Goal: Find contact information: Obtain details needed to contact an individual or organization

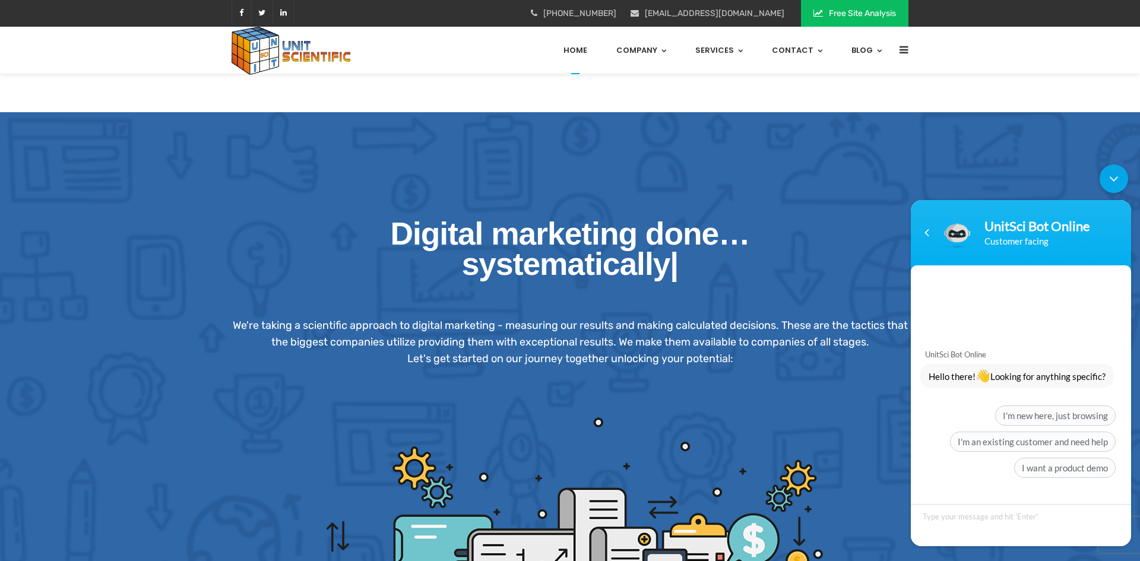
click at [1117, 177] on div "Minimize live chat window" at bounding box center [1114, 178] width 29 height 29
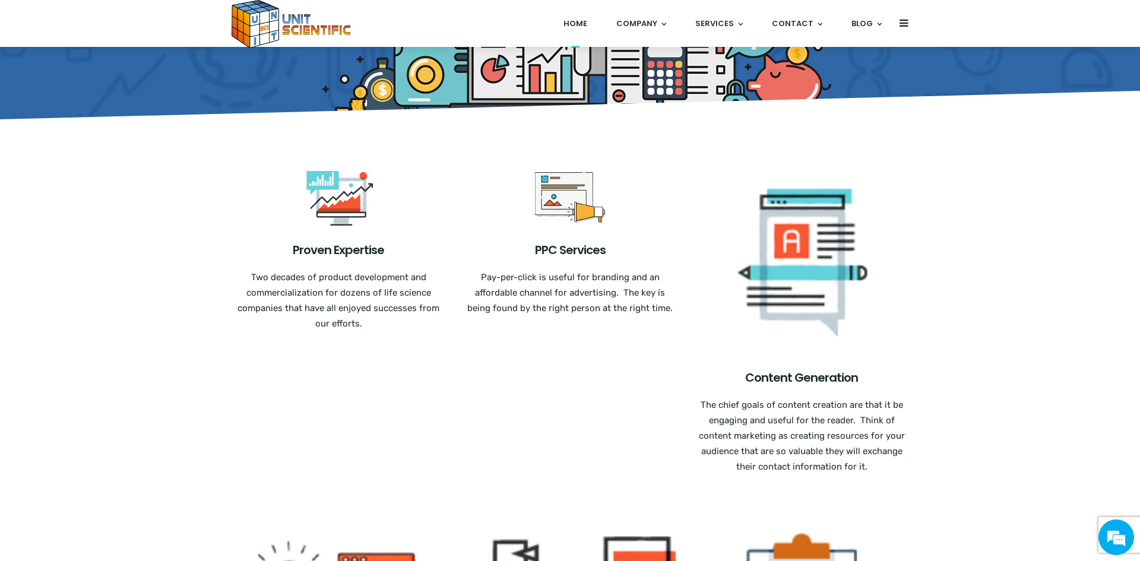
scroll to position [508, 0]
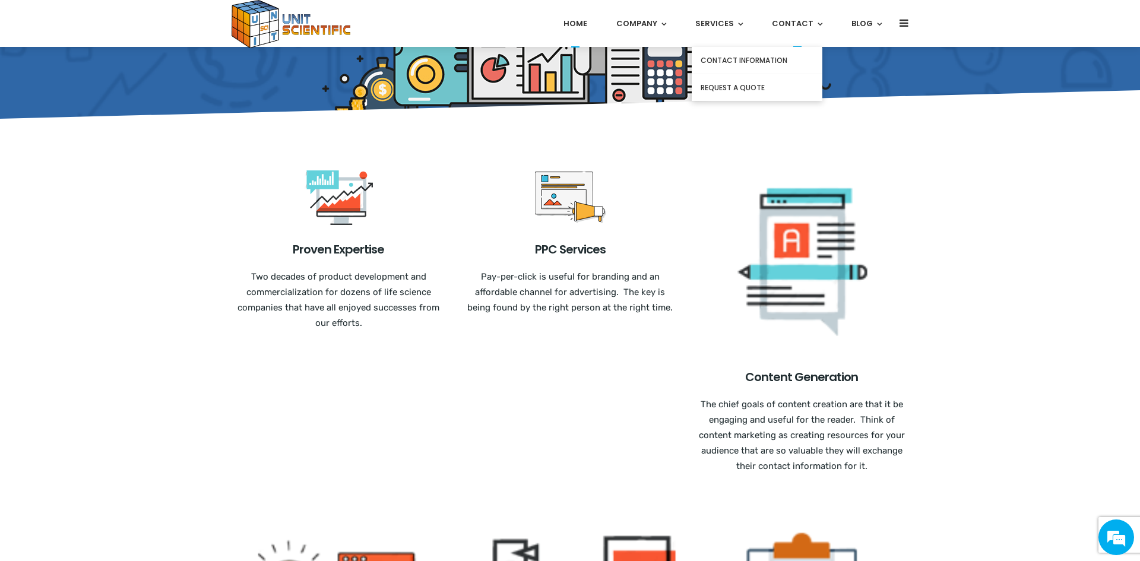
click at [802, 23] on link "Contact" at bounding box center [797, 23] width 50 height 47
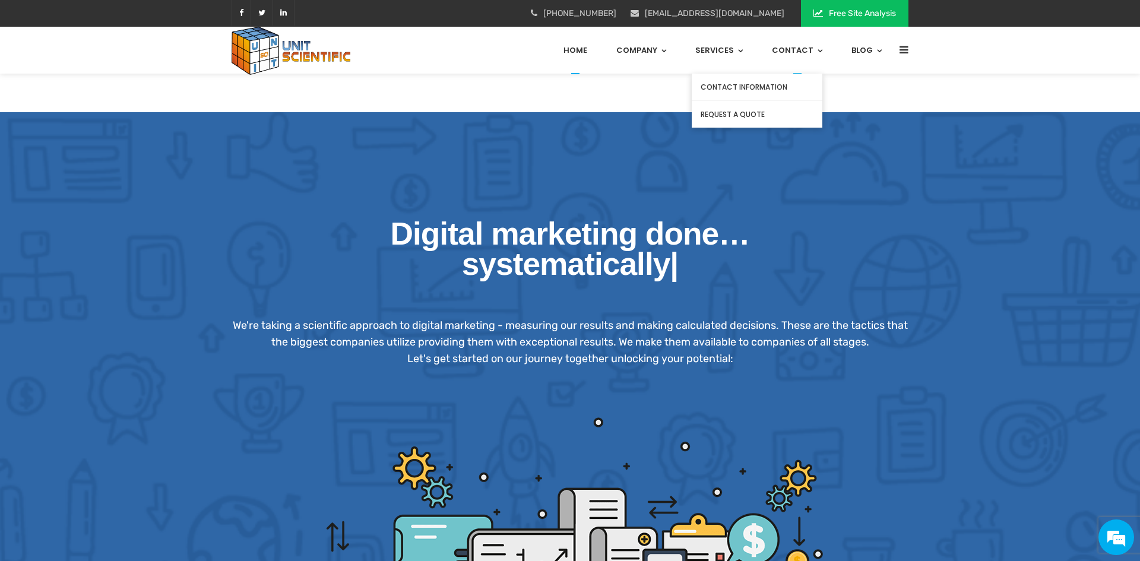
click at [756, 87] on link "Contact Information" at bounding box center [757, 87] width 131 height 27
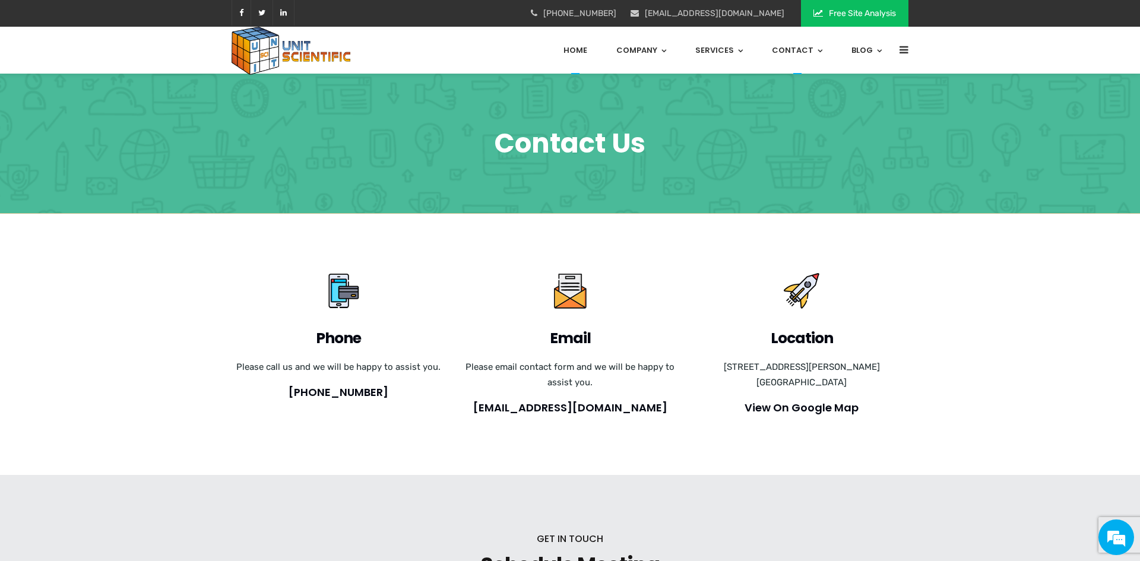
click at [582, 52] on link "Home" at bounding box center [575, 50] width 24 height 47
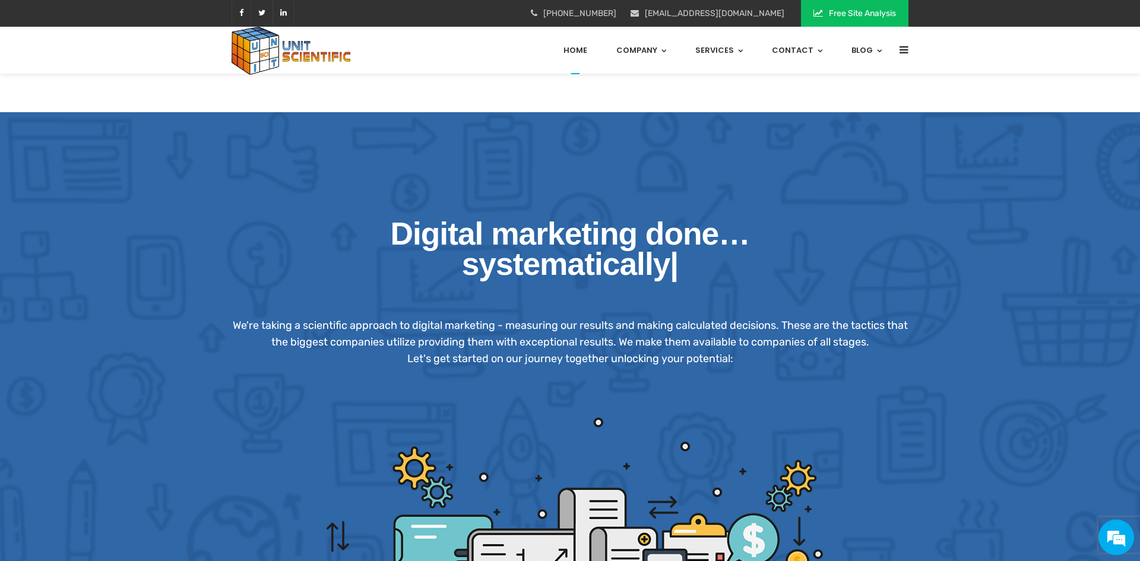
click at [242, 201] on div "Digital marketing done… scientifically systematically successfully right! syste…" at bounding box center [570, 284] width 695 height 166
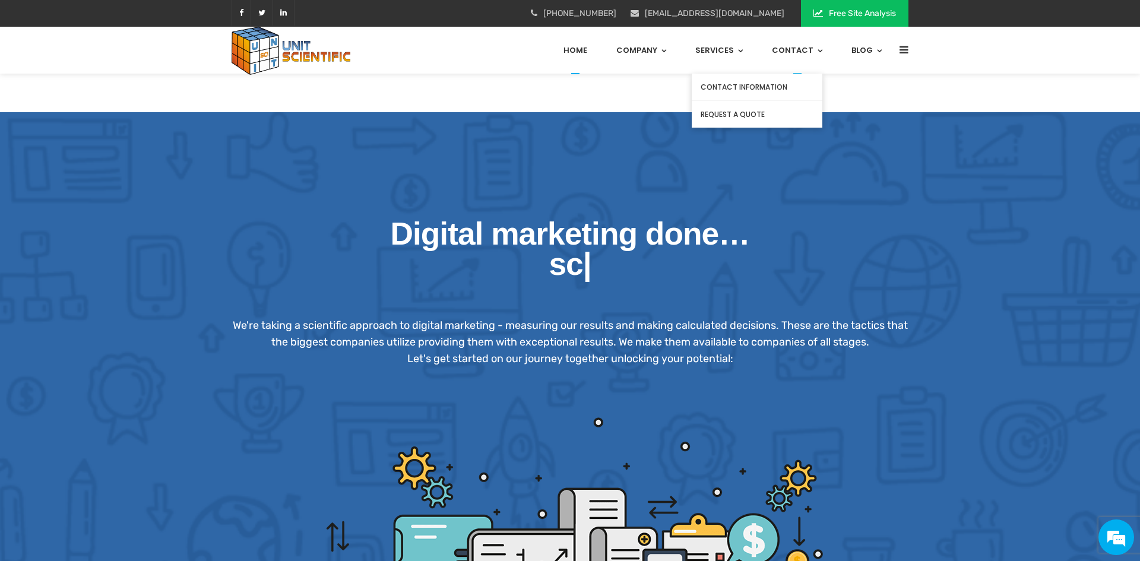
click at [797, 56] on link "Contact" at bounding box center [797, 50] width 50 height 47
click at [771, 85] on link "Contact Information" at bounding box center [757, 87] width 131 height 27
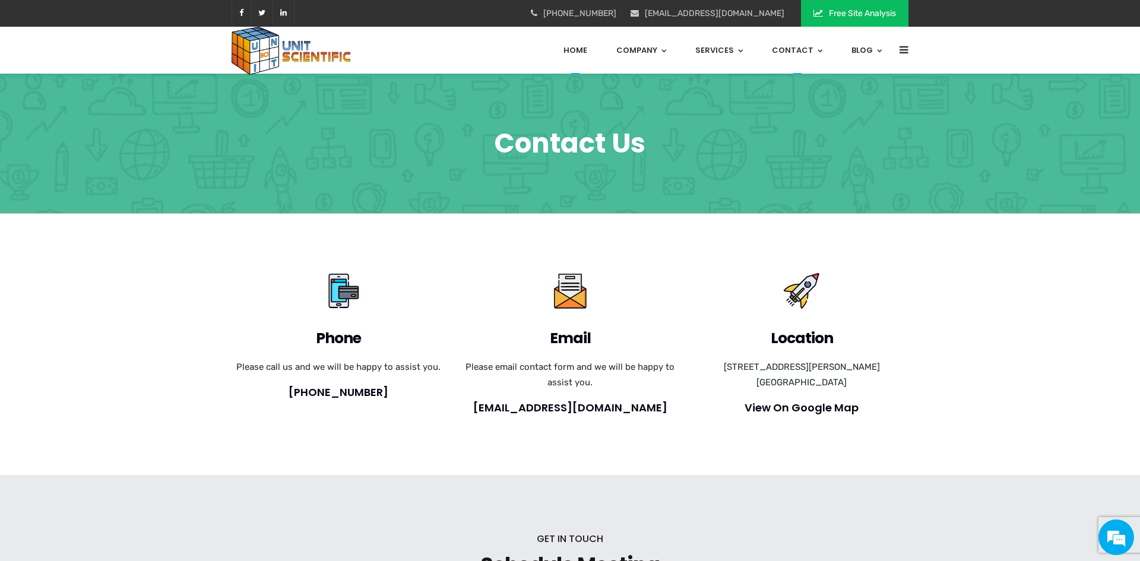
click at [580, 50] on link "Home" at bounding box center [575, 50] width 24 height 47
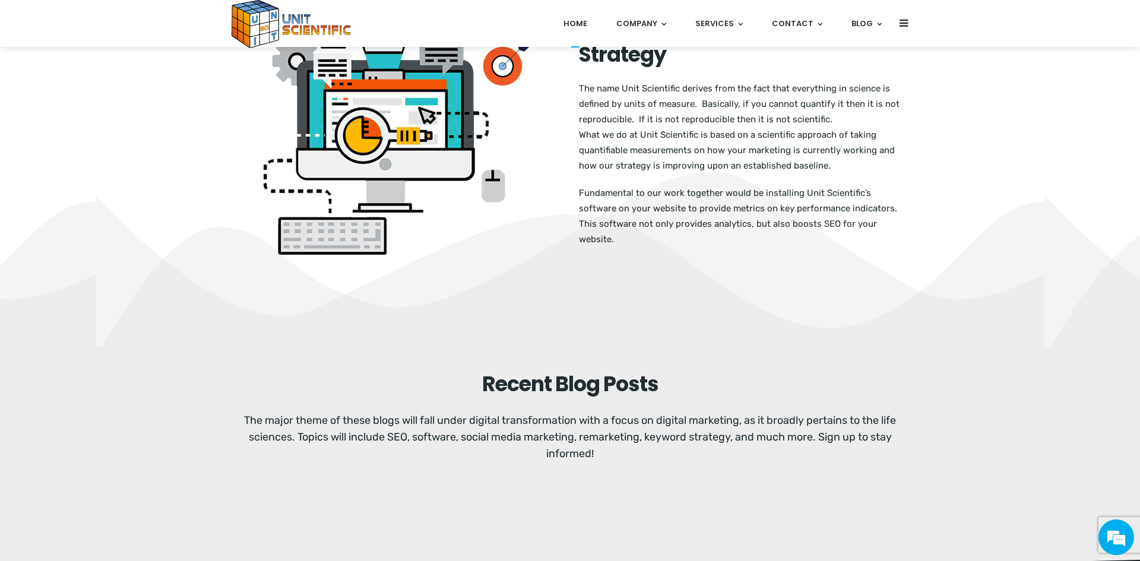
scroll to position [2538, 0]
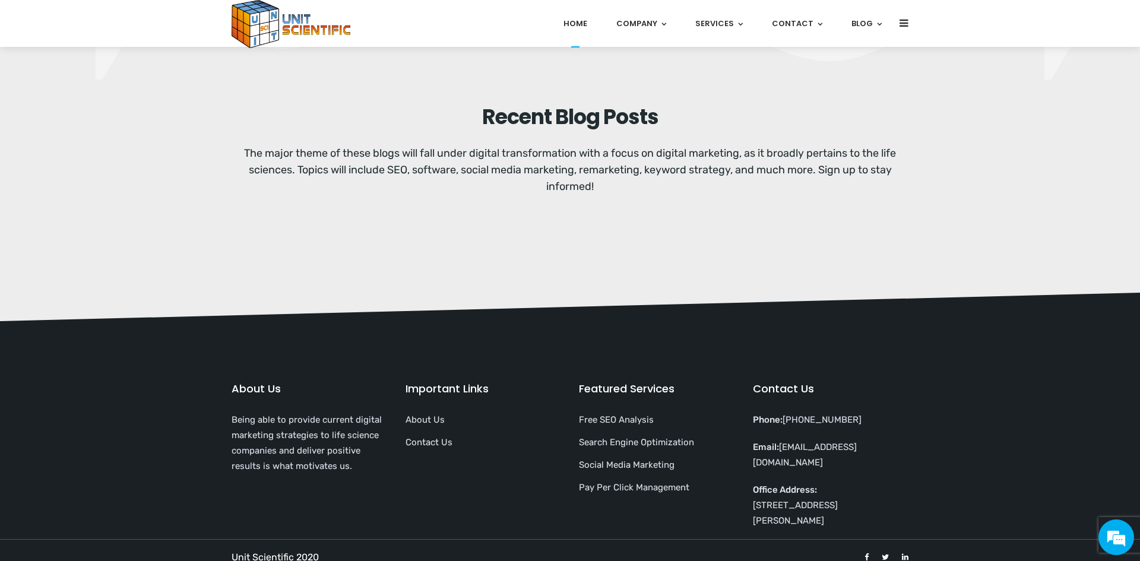
click at [441, 209] on div "Recent Blog Posts The major theme of these blogs will fall under digital transf…" at bounding box center [570, 186] width 1140 height 213
click at [433, 220] on div "Recent Blog Posts The major theme of these blogs will fall under digital transf…" at bounding box center [570, 186] width 1140 height 213
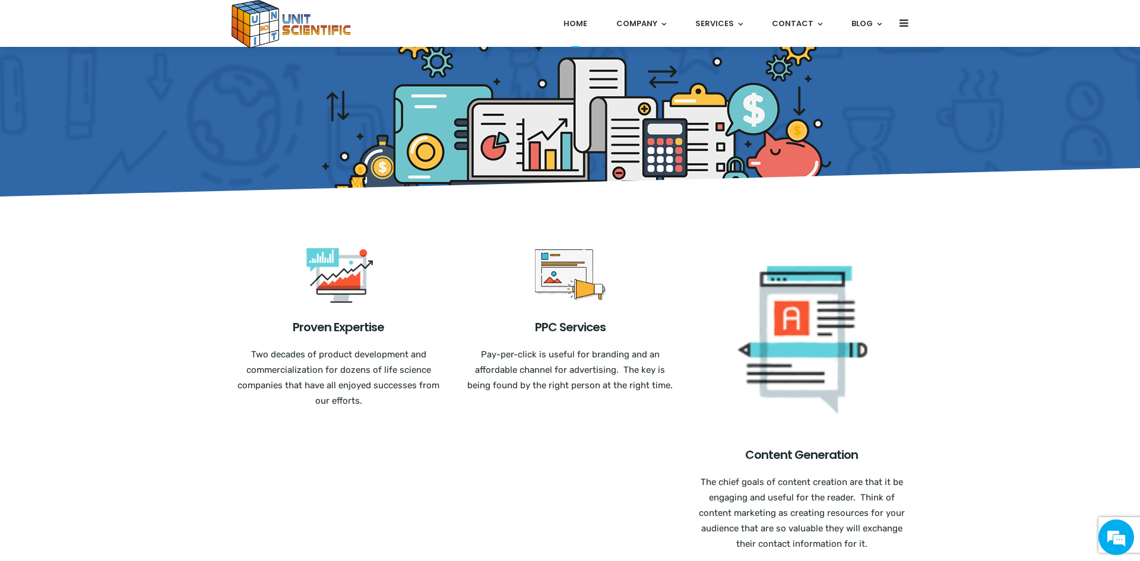
scroll to position [0, 0]
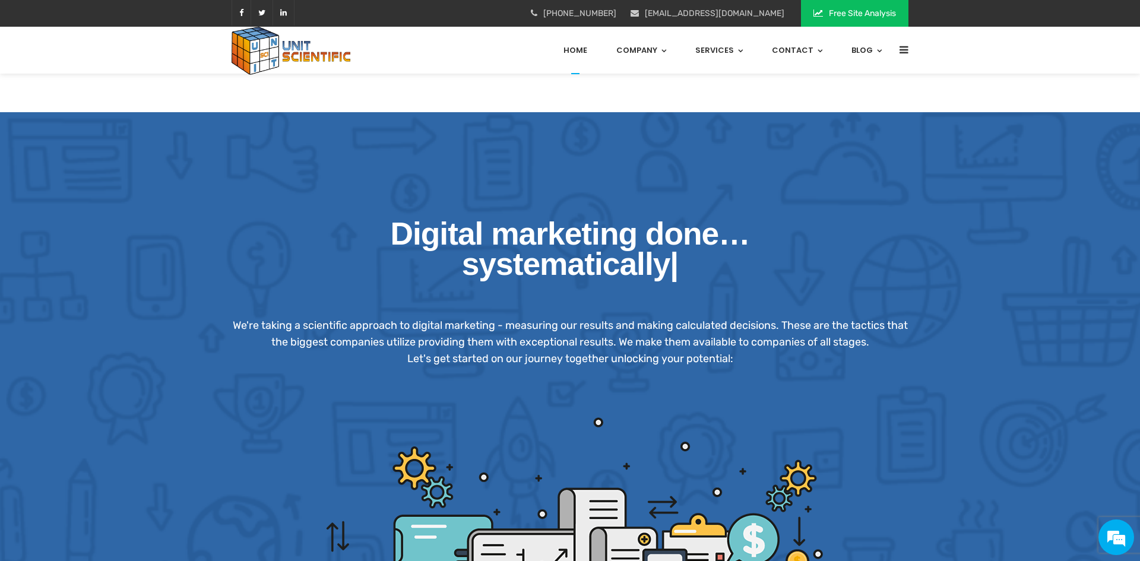
click at [854, 12] on link "Free Site Analysis" at bounding box center [854, 13] width 107 height 27
